Goal: Task Accomplishment & Management: Use online tool/utility

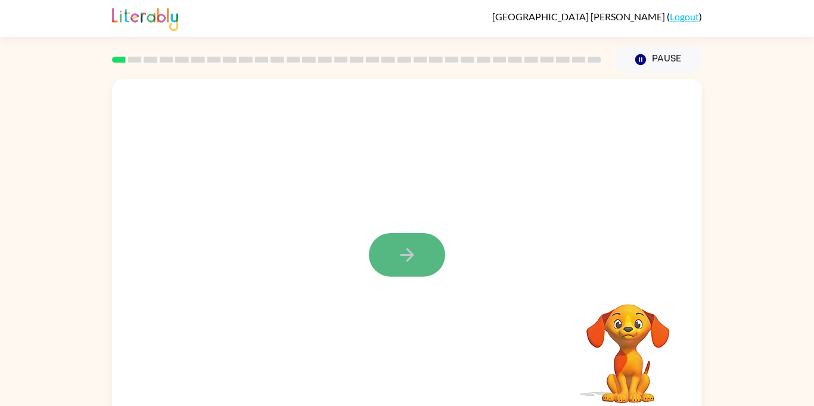
click at [411, 269] on button "button" at bounding box center [407, 255] width 76 height 44
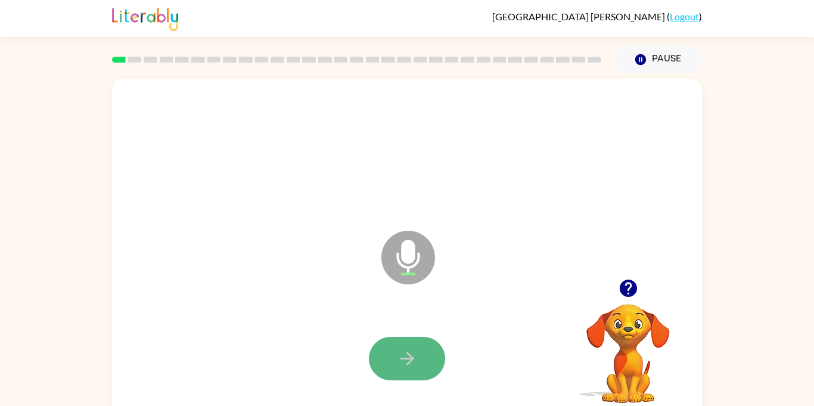
click at [413, 351] on icon "button" at bounding box center [407, 358] width 21 height 21
click at [422, 367] on button "button" at bounding box center [407, 359] width 76 height 44
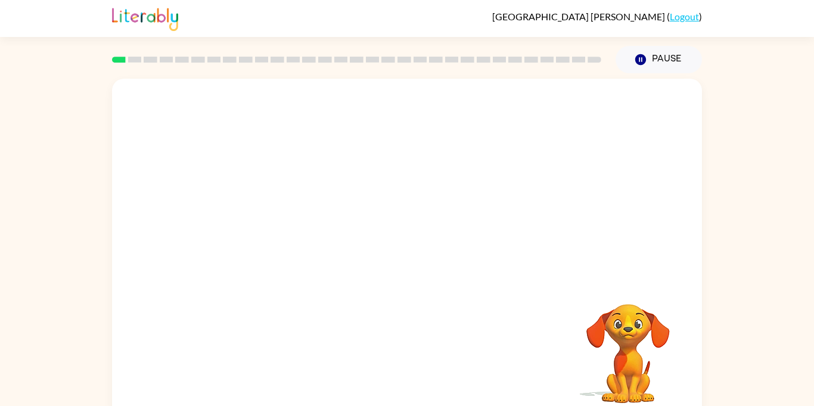
scroll to position [13, 0]
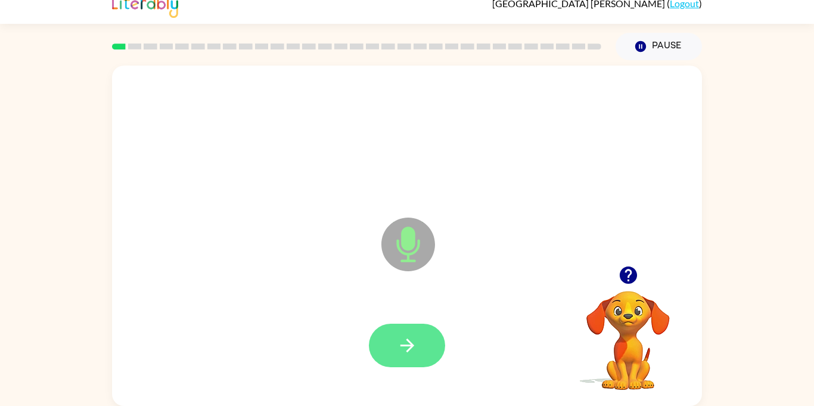
click at [426, 345] on button "button" at bounding box center [407, 346] width 76 height 44
click at [633, 270] on icon "button" at bounding box center [627, 275] width 17 height 17
click at [414, 345] on icon "button" at bounding box center [407, 345] width 21 height 21
click at [414, 348] on icon "button" at bounding box center [407, 345] width 21 height 21
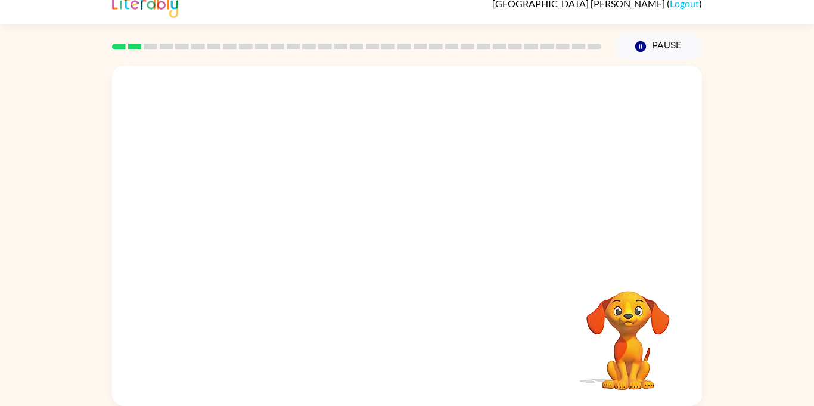
click at [406, 376] on div at bounding box center [407, 346] width 566 height 98
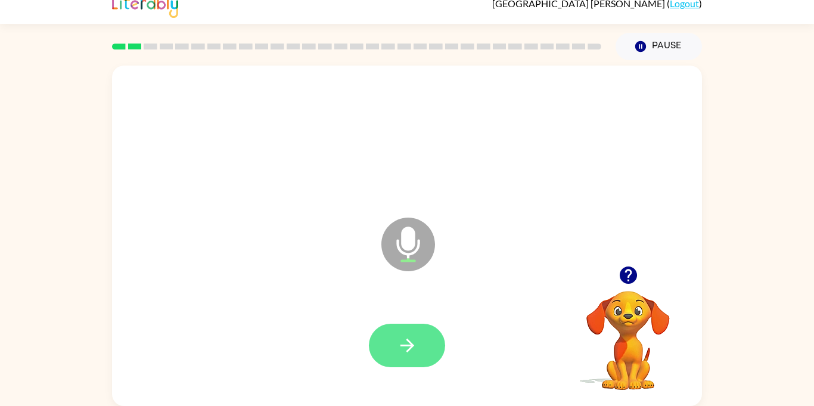
click at [392, 349] on button "button" at bounding box center [407, 346] width 76 height 44
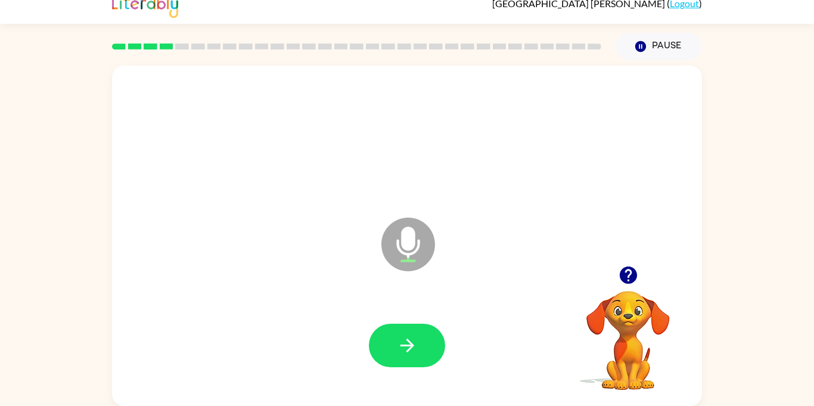
click at [392, 349] on button "button" at bounding box center [407, 346] width 76 height 44
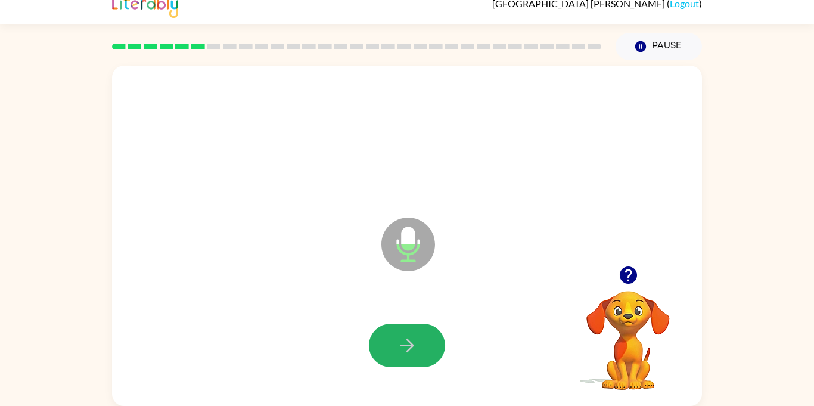
click at [392, 349] on button "button" at bounding box center [407, 346] width 76 height 44
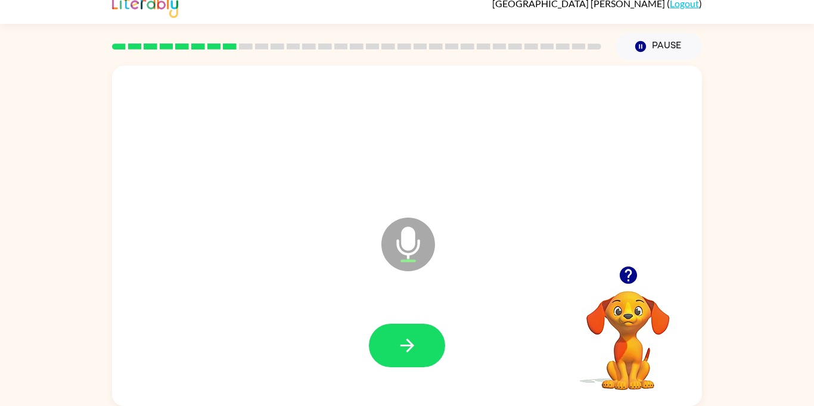
click at [392, 349] on button "button" at bounding box center [407, 346] width 76 height 44
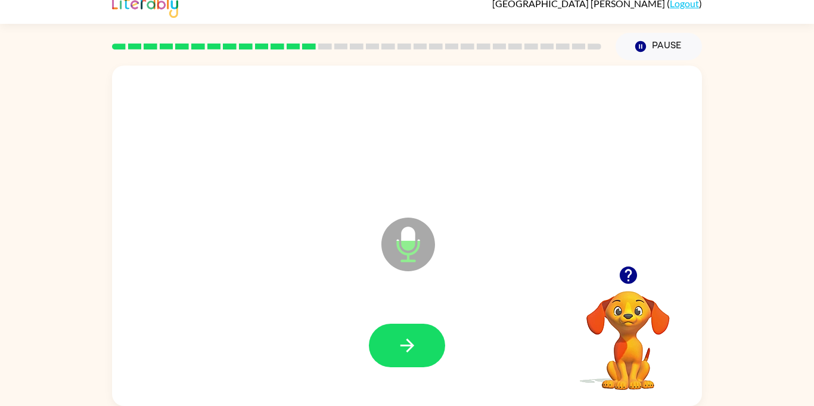
click at [392, 349] on button "button" at bounding box center [407, 346] width 76 height 44
click at [640, 281] on button "button" at bounding box center [629, 275] width 30 height 30
click at [632, 277] on icon "button" at bounding box center [627, 275] width 17 height 17
click at [416, 342] on icon "button" at bounding box center [407, 345] width 21 height 21
click at [424, 336] on button "button" at bounding box center [407, 346] width 76 height 44
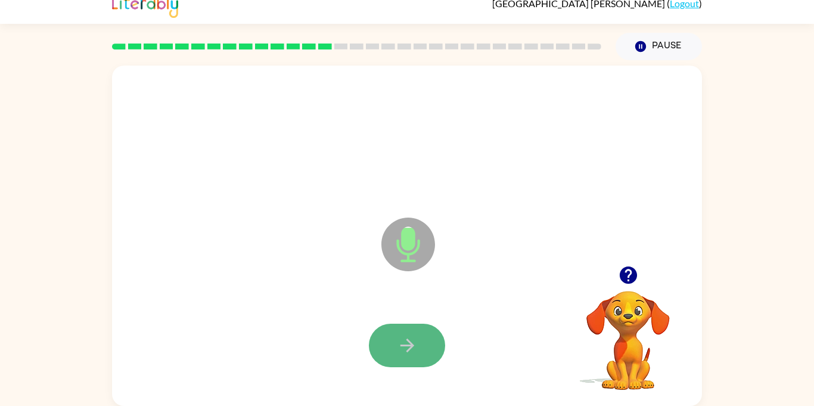
click at [427, 330] on button "button" at bounding box center [407, 346] width 76 height 44
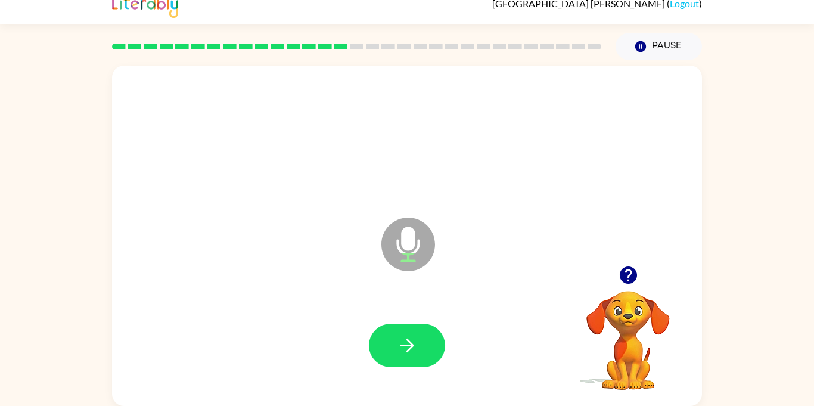
click at [625, 289] on button "button" at bounding box center [629, 275] width 30 height 30
click at [627, 278] on video "Your browser must support playing .mp4 files to use Literably. Please try using…" at bounding box center [628, 331] width 119 height 119
click at [427, 330] on button "button" at bounding box center [407, 346] width 76 height 44
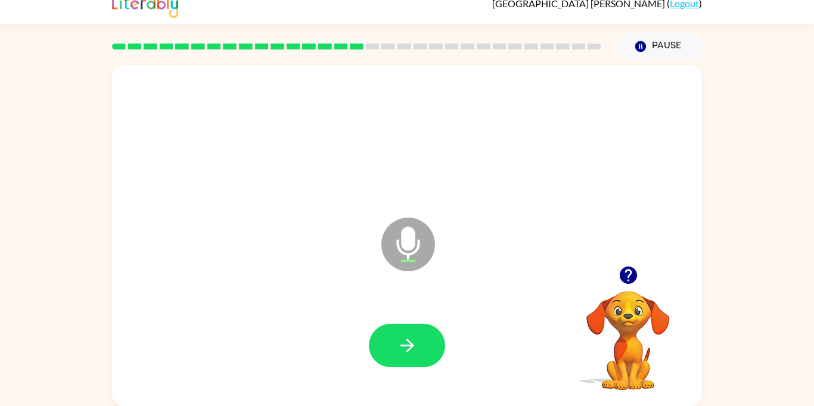
click at [427, 330] on button "button" at bounding box center [407, 346] width 76 height 44
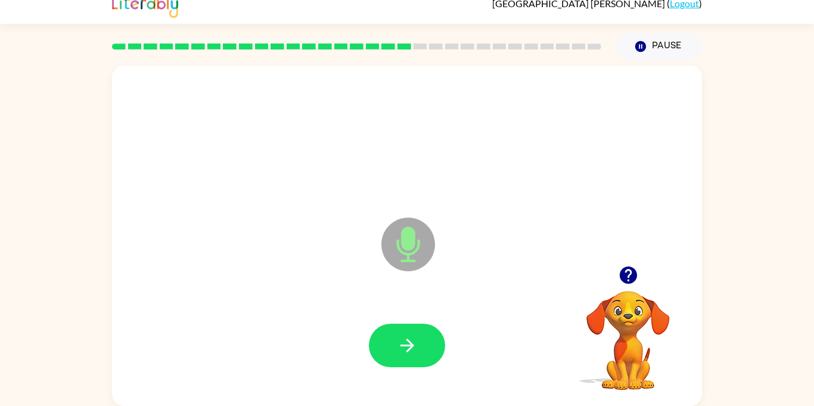
click at [427, 330] on button "button" at bounding box center [407, 346] width 76 height 44
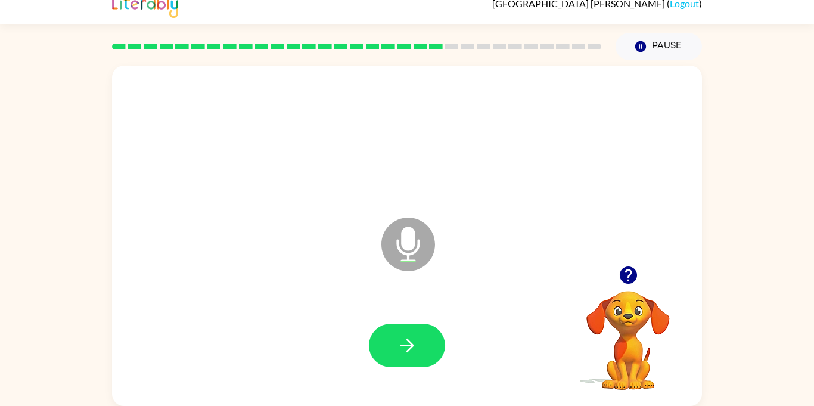
click at [427, 330] on button "button" at bounding box center [407, 346] width 76 height 44
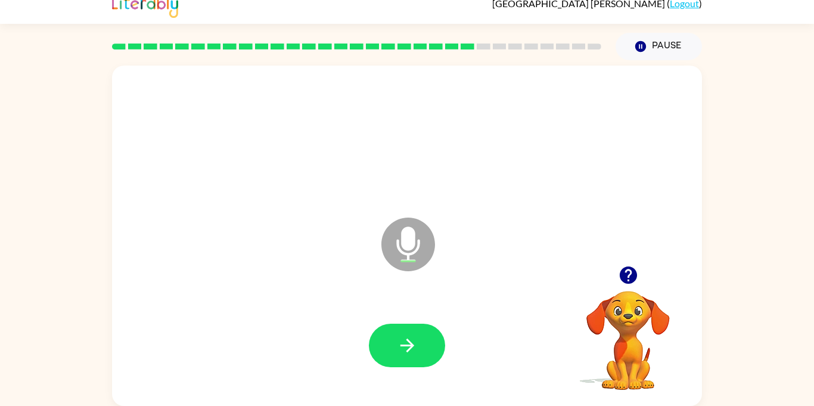
click at [427, 330] on button "button" at bounding box center [407, 346] width 76 height 44
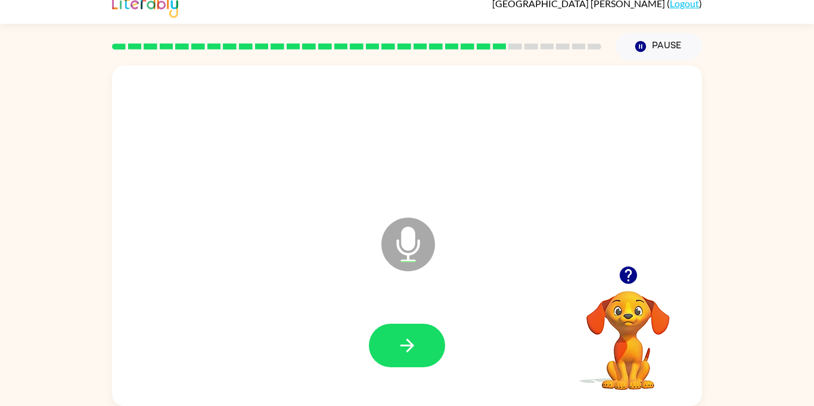
click at [427, 330] on button "button" at bounding box center [407, 346] width 76 height 44
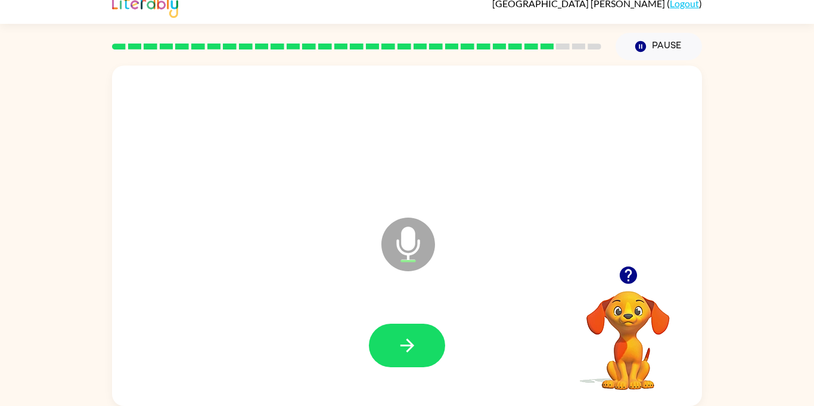
click at [637, 274] on icon "button" at bounding box center [627, 275] width 17 height 17
click at [420, 350] on button "button" at bounding box center [407, 346] width 76 height 44
click at [411, 361] on button "button" at bounding box center [407, 346] width 76 height 44
click at [414, 356] on button "button" at bounding box center [407, 346] width 76 height 44
click at [389, 358] on button "button" at bounding box center [407, 346] width 76 height 44
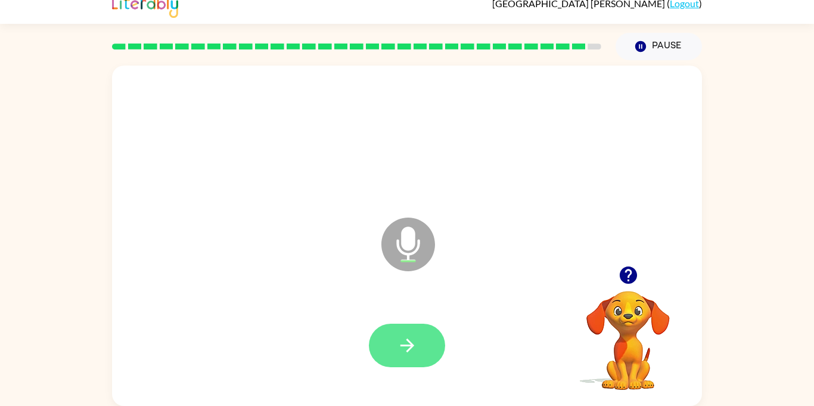
click at [419, 345] on button "button" at bounding box center [407, 346] width 76 height 44
click at [394, 364] on button "button" at bounding box center [407, 346] width 76 height 44
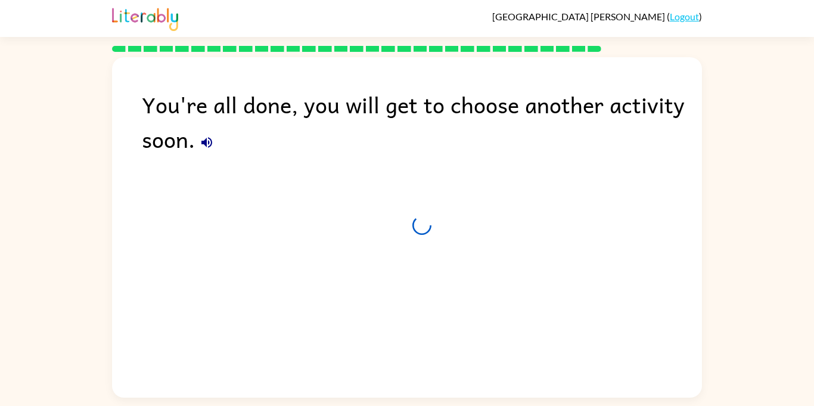
scroll to position [0, 0]
